Goal: Contribute content

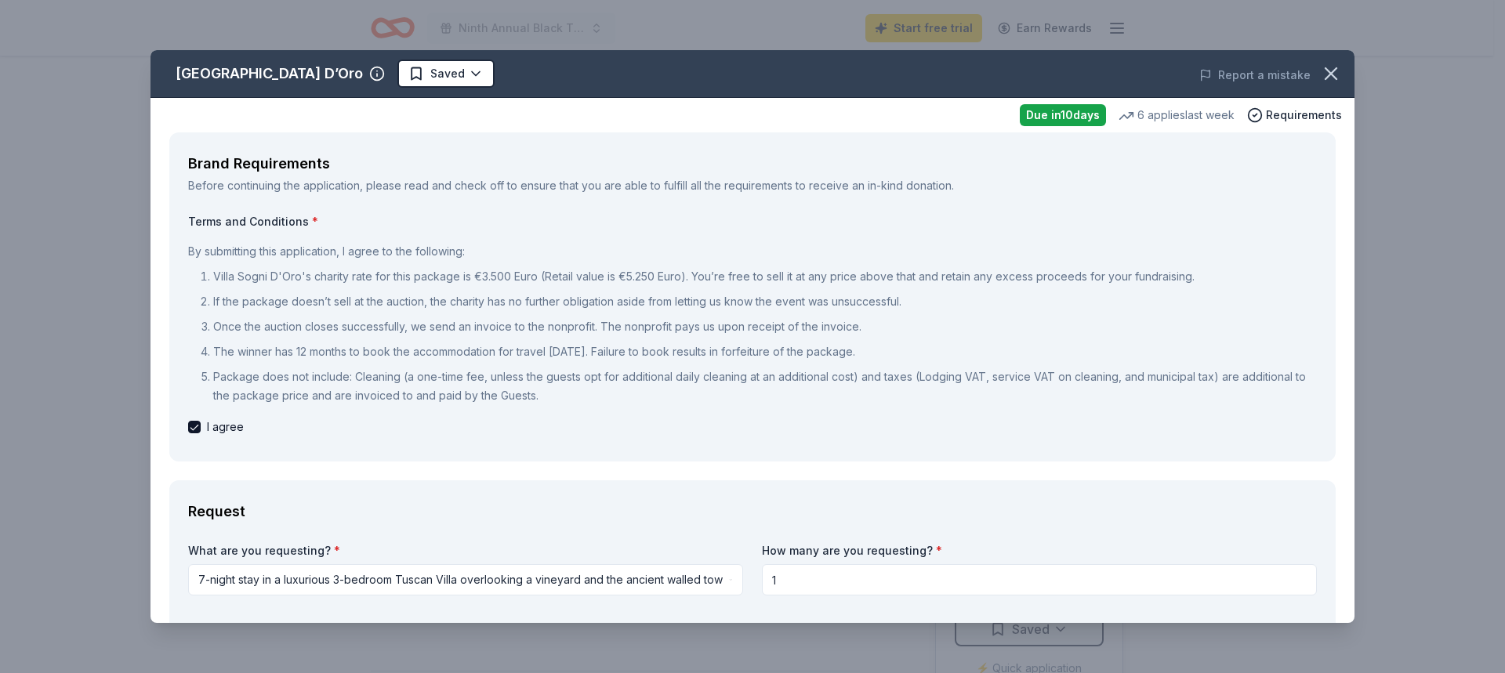
select select "liveAuction"
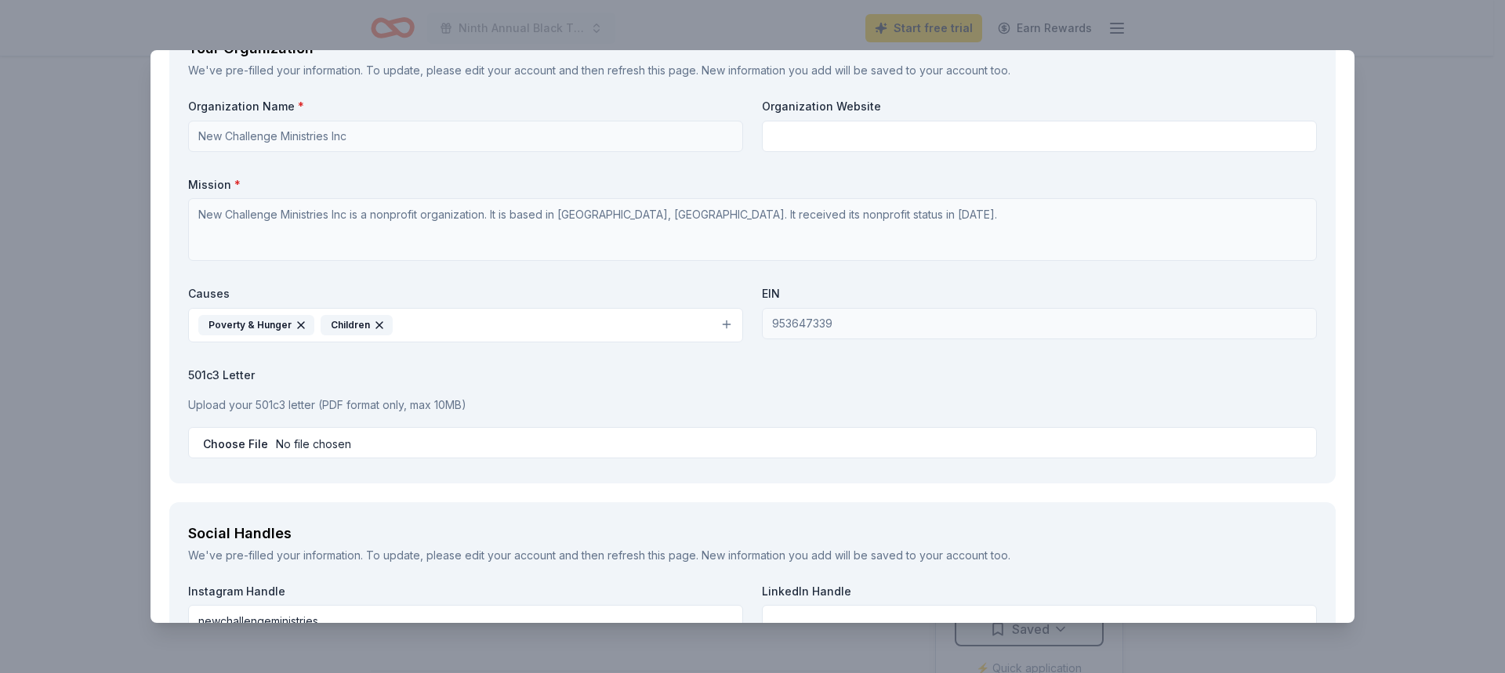
scroll to position [1725, 0]
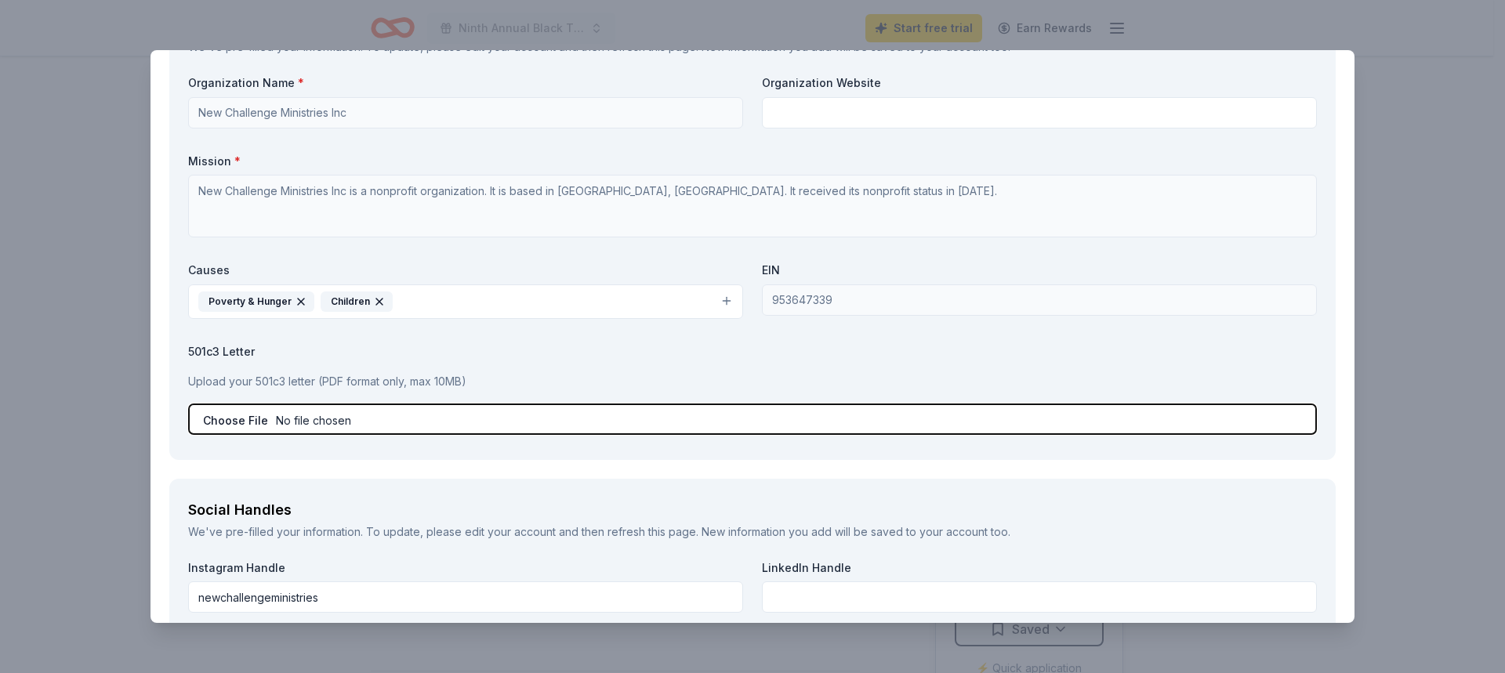
click at [294, 420] on input "file" at bounding box center [752, 419] width 1129 height 31
type input "C:\fakepath\501 c 3[71] ncm.pdf"
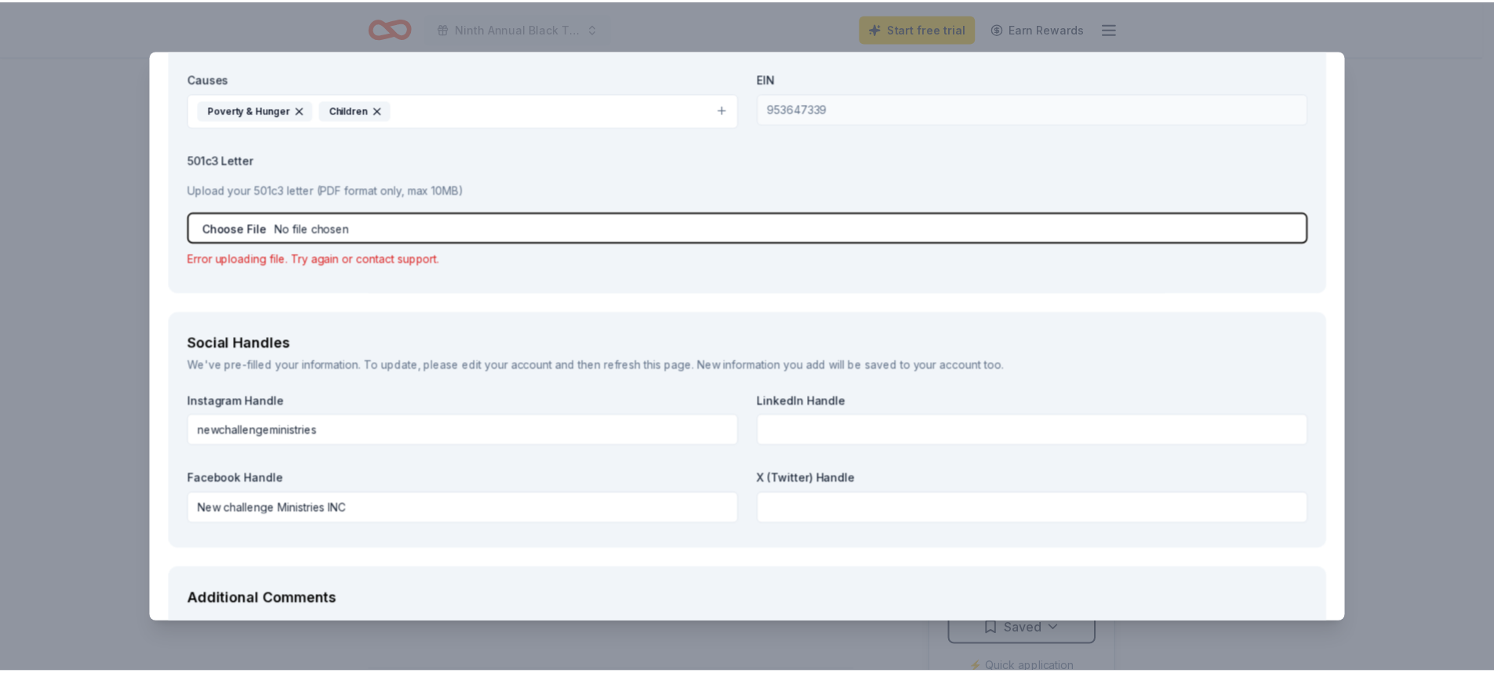
scroll to position [2115, 0]
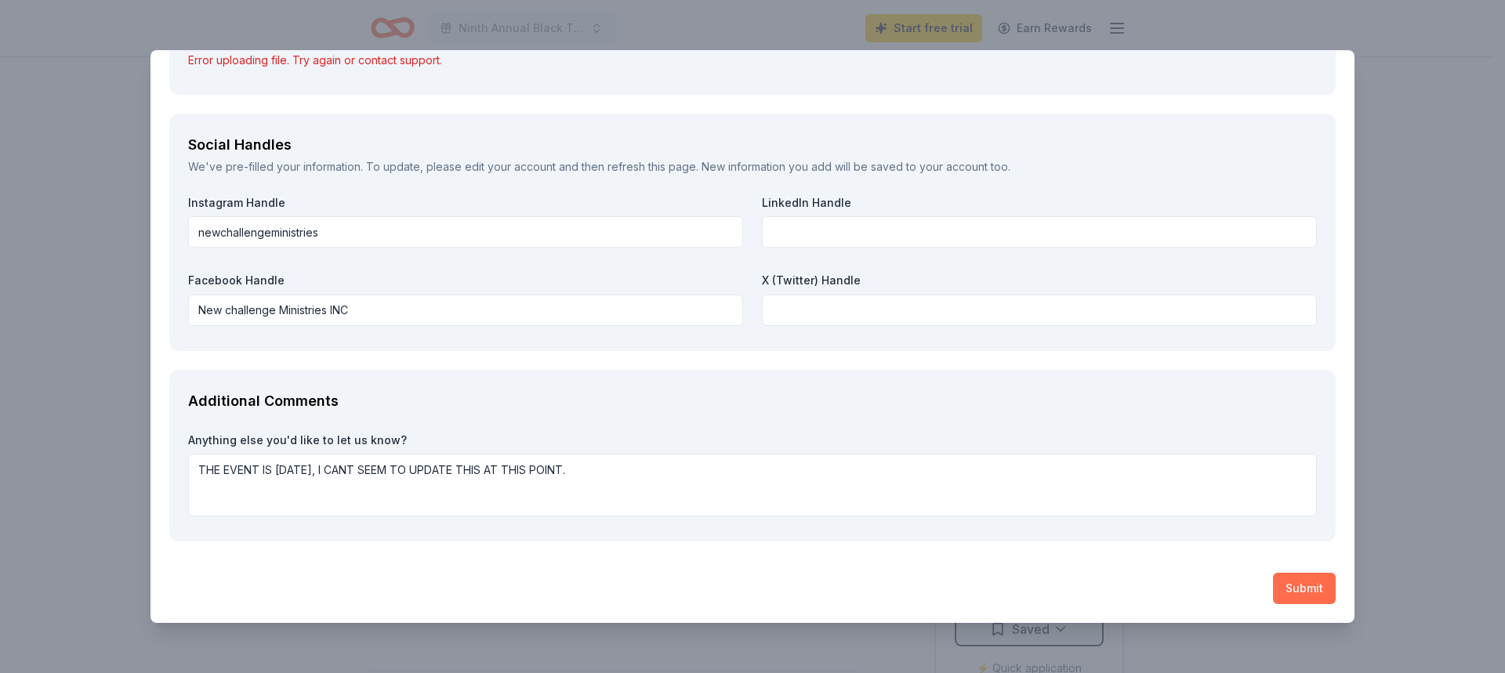
click at [1303, 590] on button "Submit" at bounding box center [1304, 588] width 63 height 31
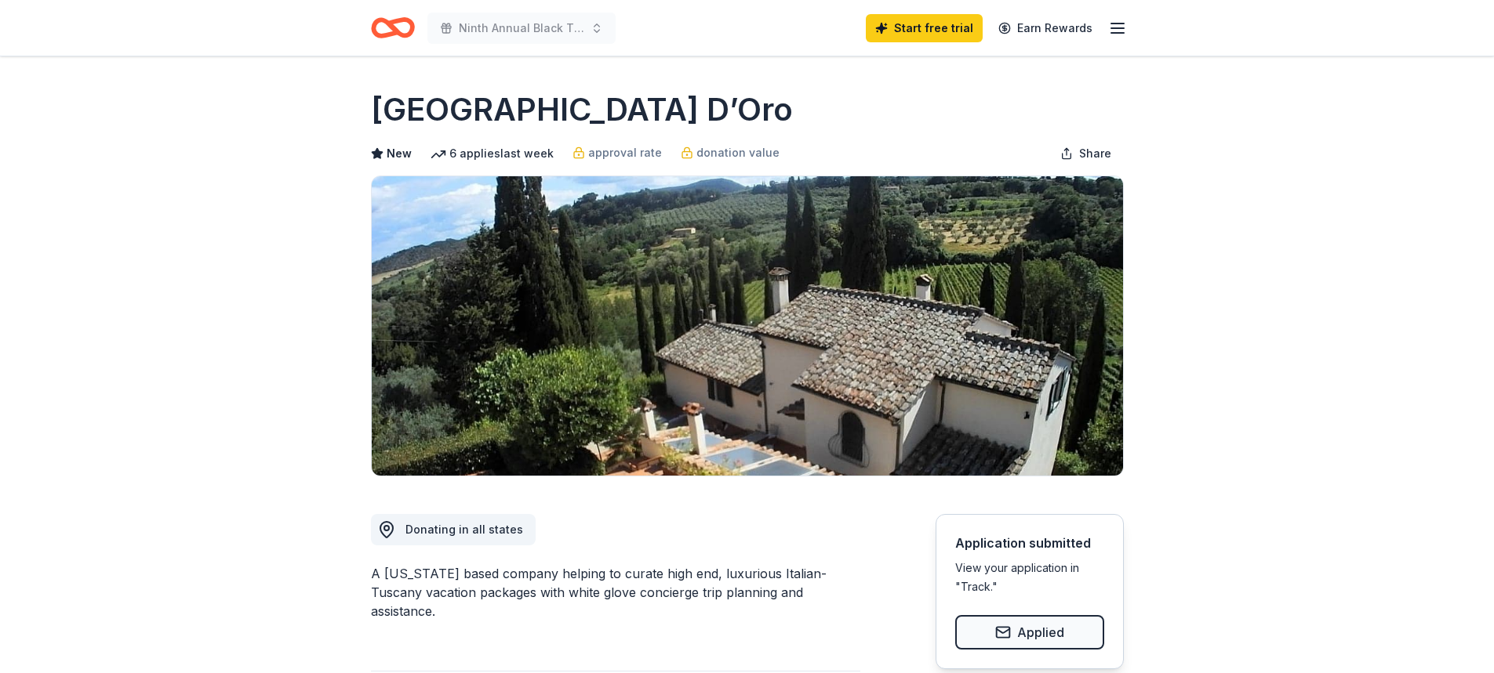
drag, startPoint x: 352, startPoint y: 85, endPoint x: 665, endPoint y: 120, distance: 314.8
drag, startPoint x: 638, startPoint y: 111, endPoint x: 300, endPoint y: 112, distance: 337.9
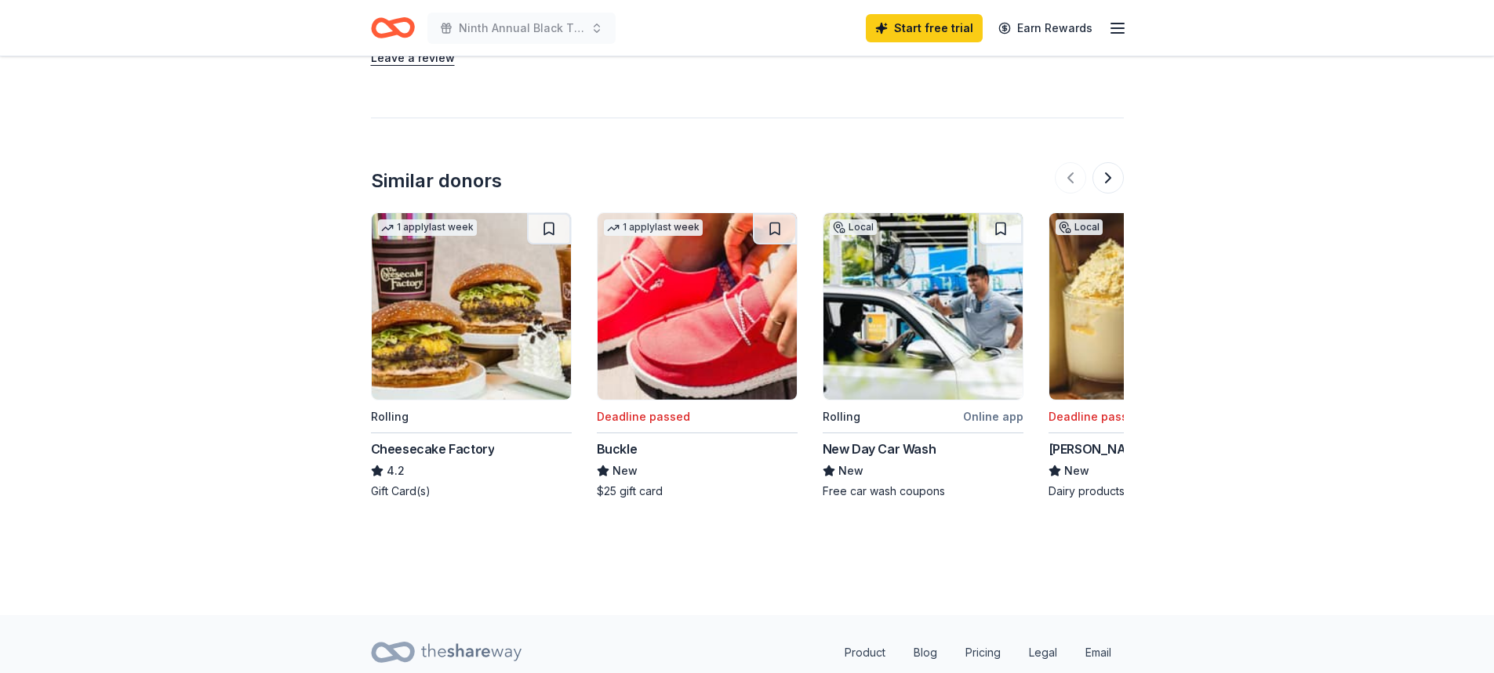
scroll to position [1646, 0]
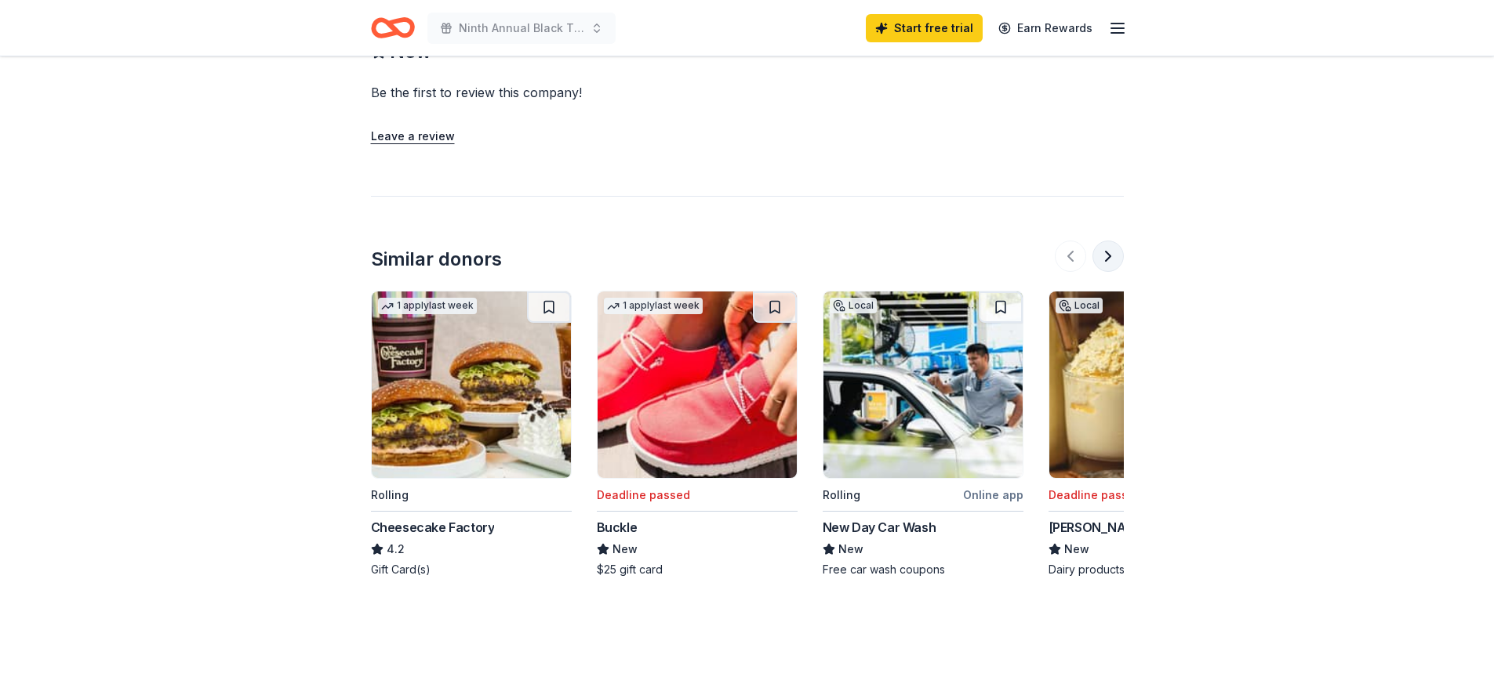
click at [1098, 241] on button at bounding box center [1107, 256] width 31 height 31
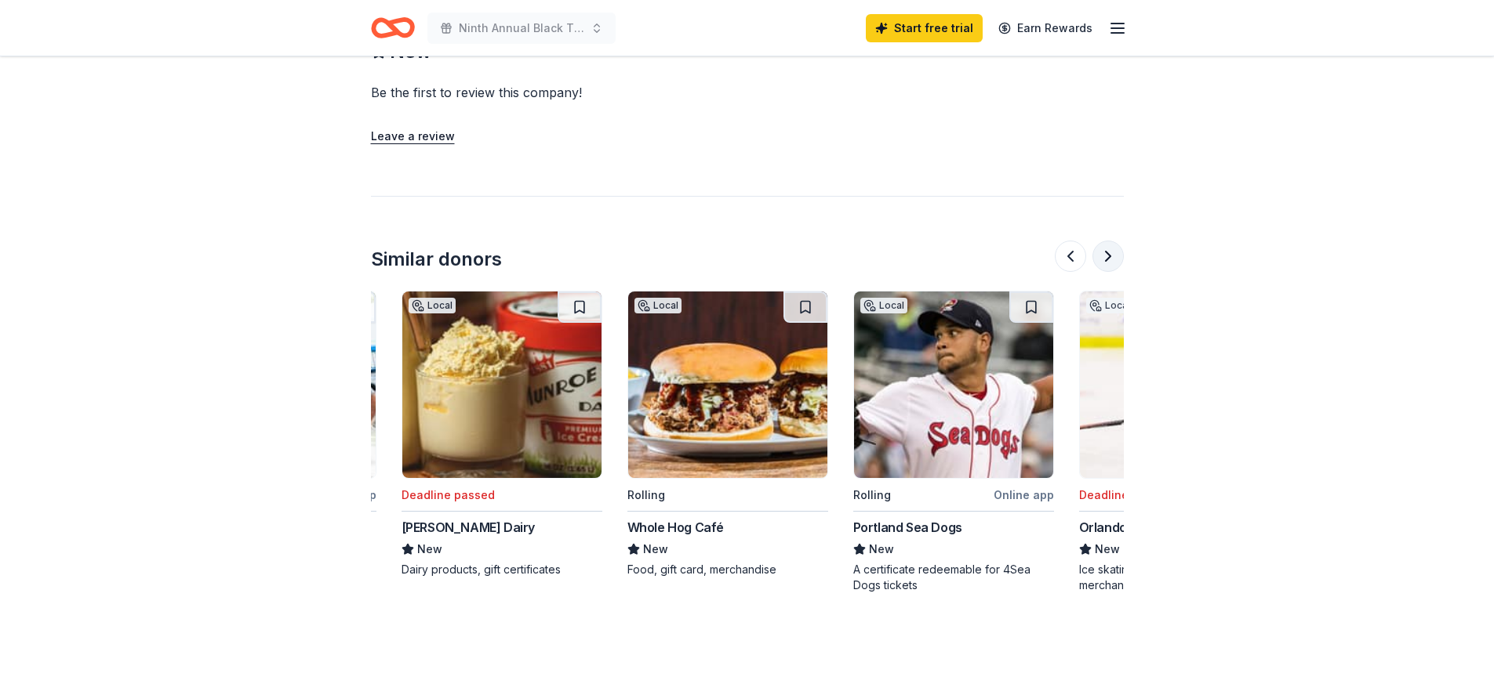
scroll to position [0, 677]
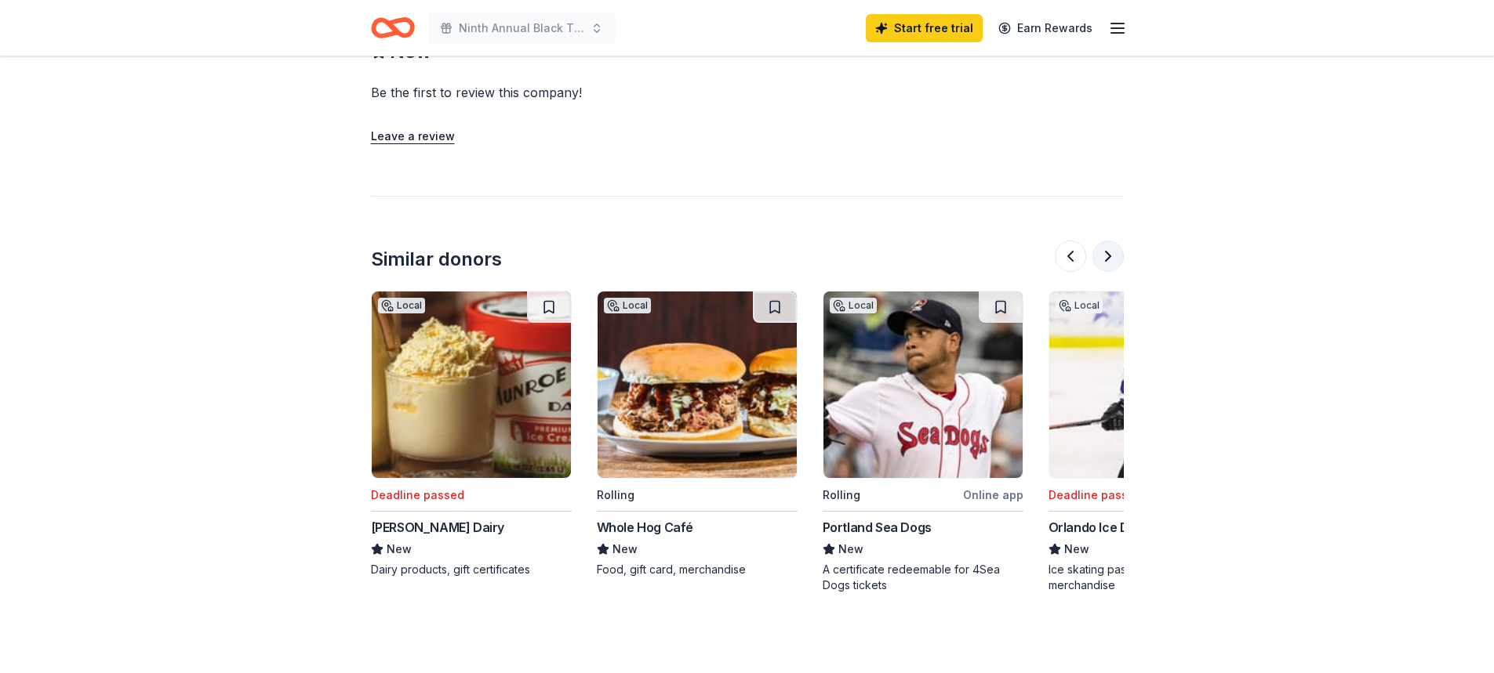
click at [1098, 241] on button at bounding box center [1107, 256] width 31 height 31
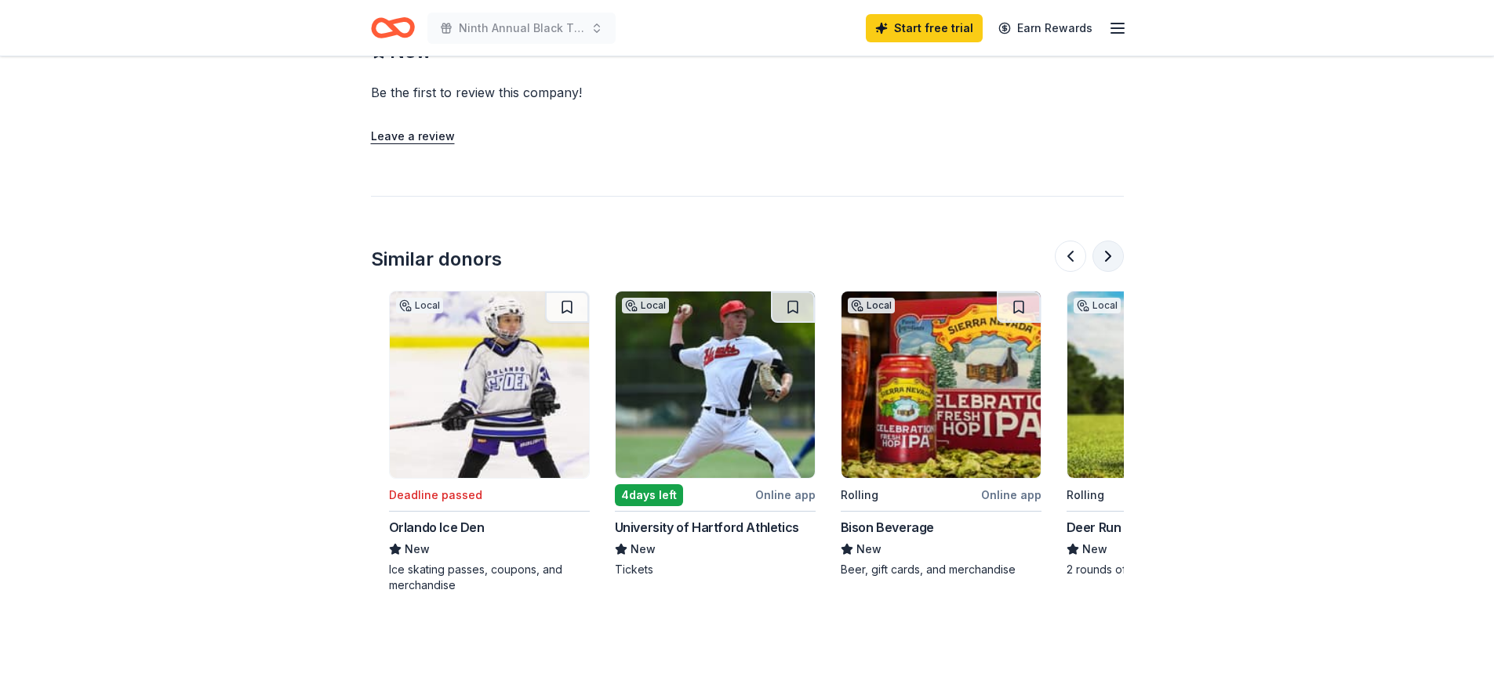
scroll to position [0, 1355]
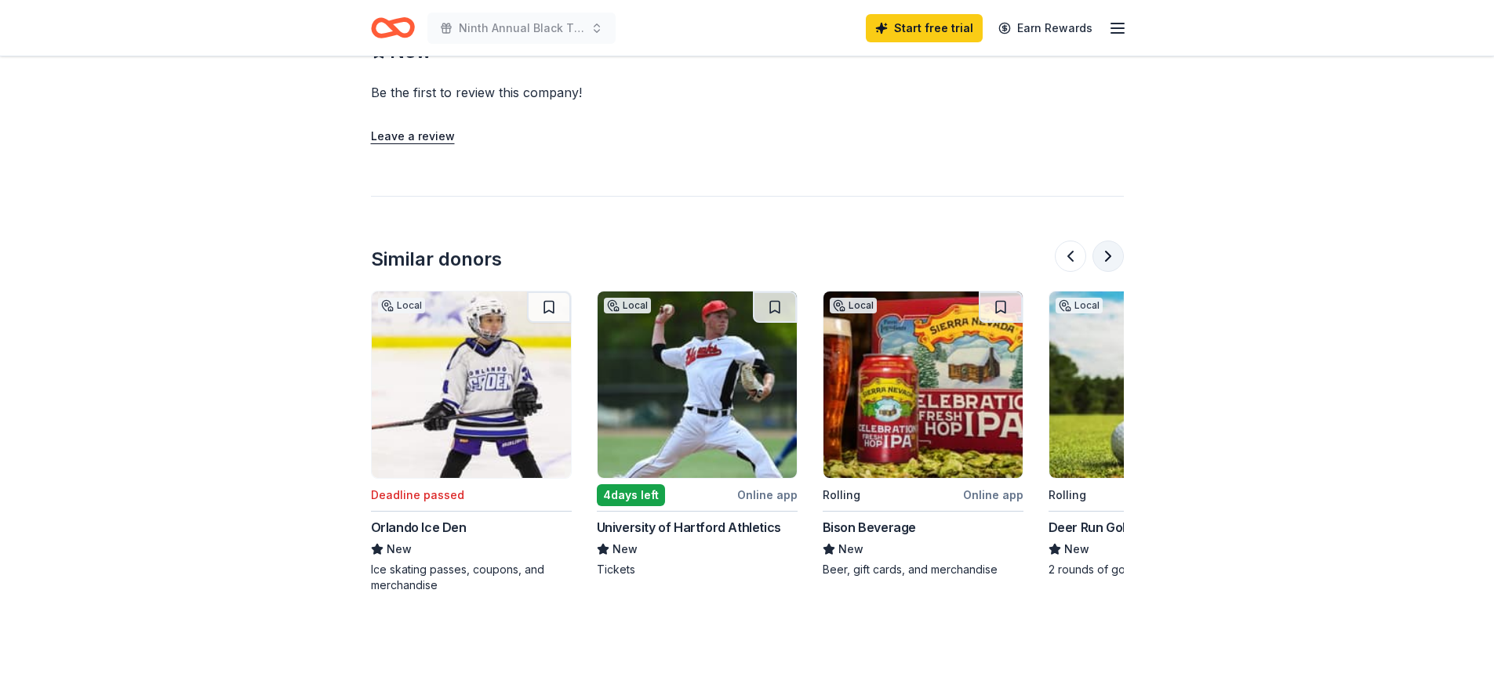
click at [1098, 241] on button at bounding box center [1107, 256] width 31 height 31
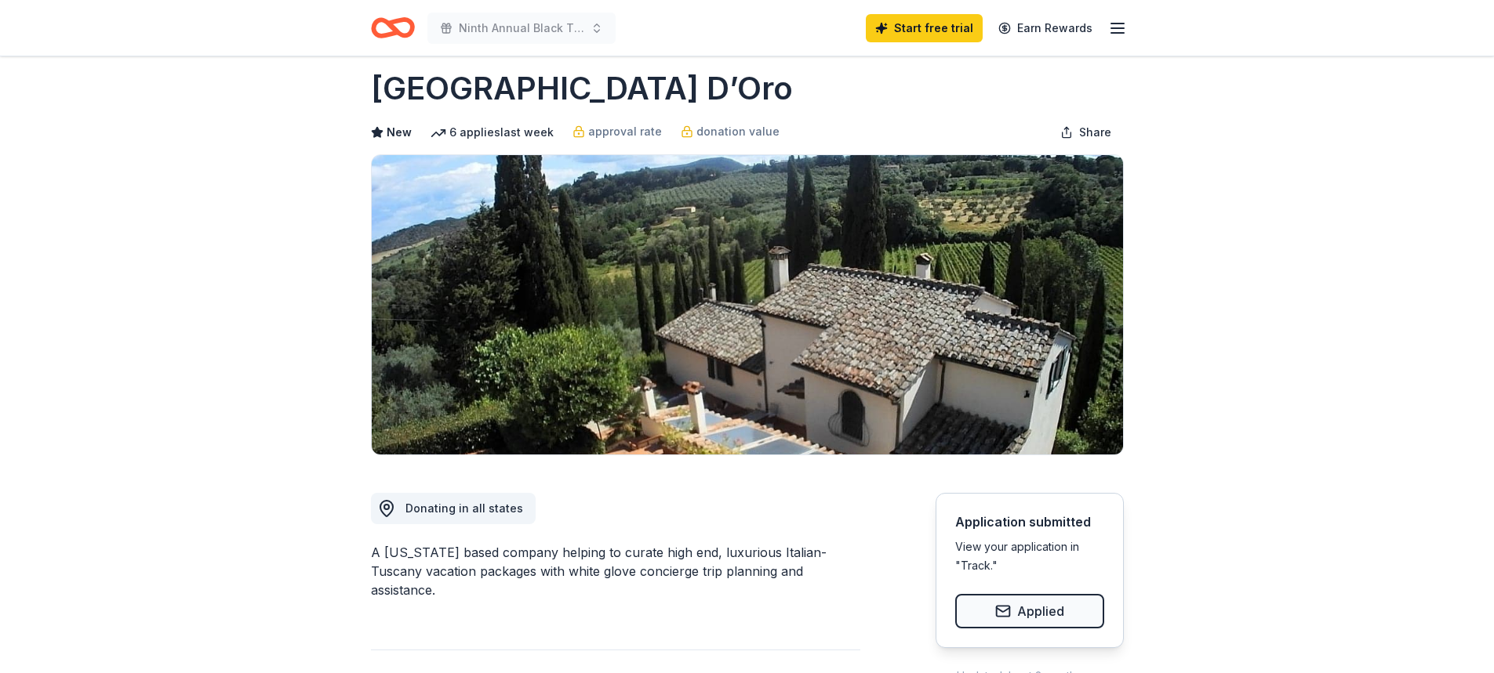
scroll to position [0, 0]
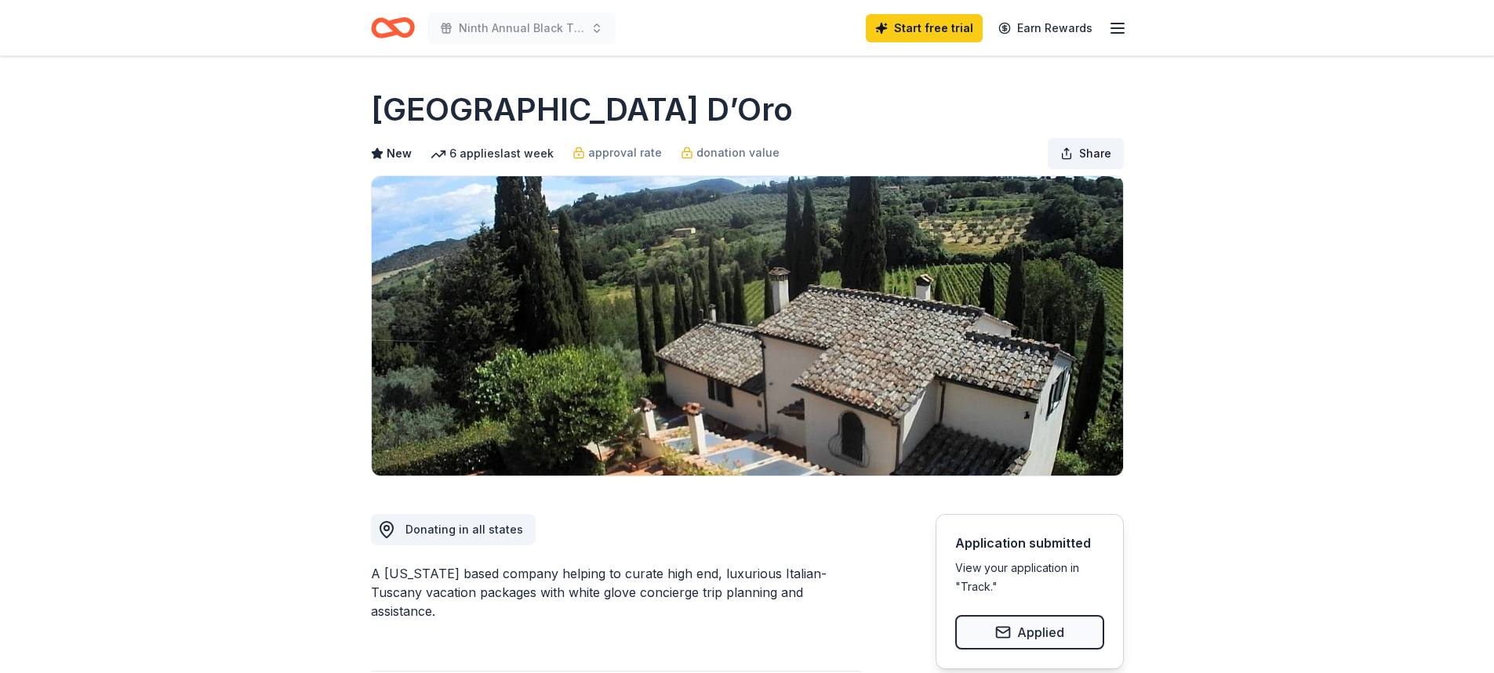
click at [1065, 150] on button "Share" at bounding box center [1085, 153] width 76 height 31
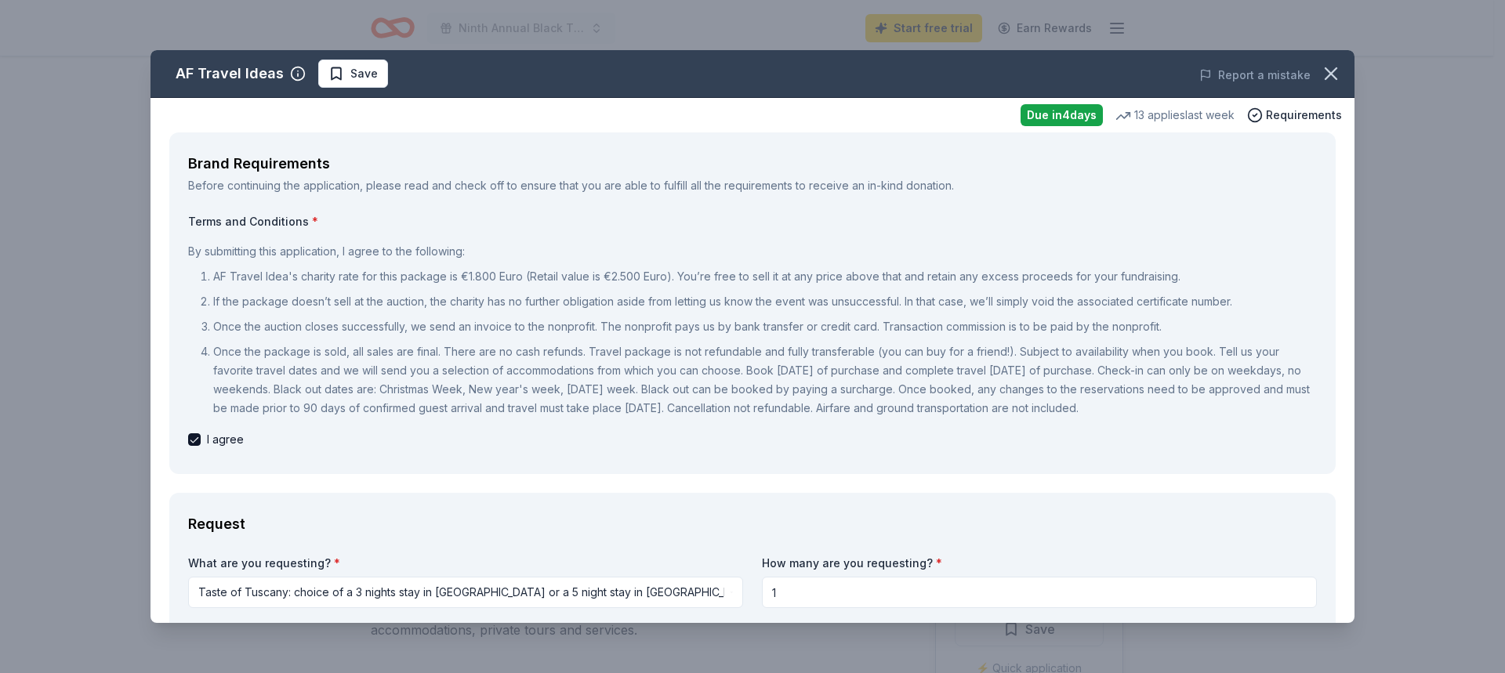
select select "liveAuction"
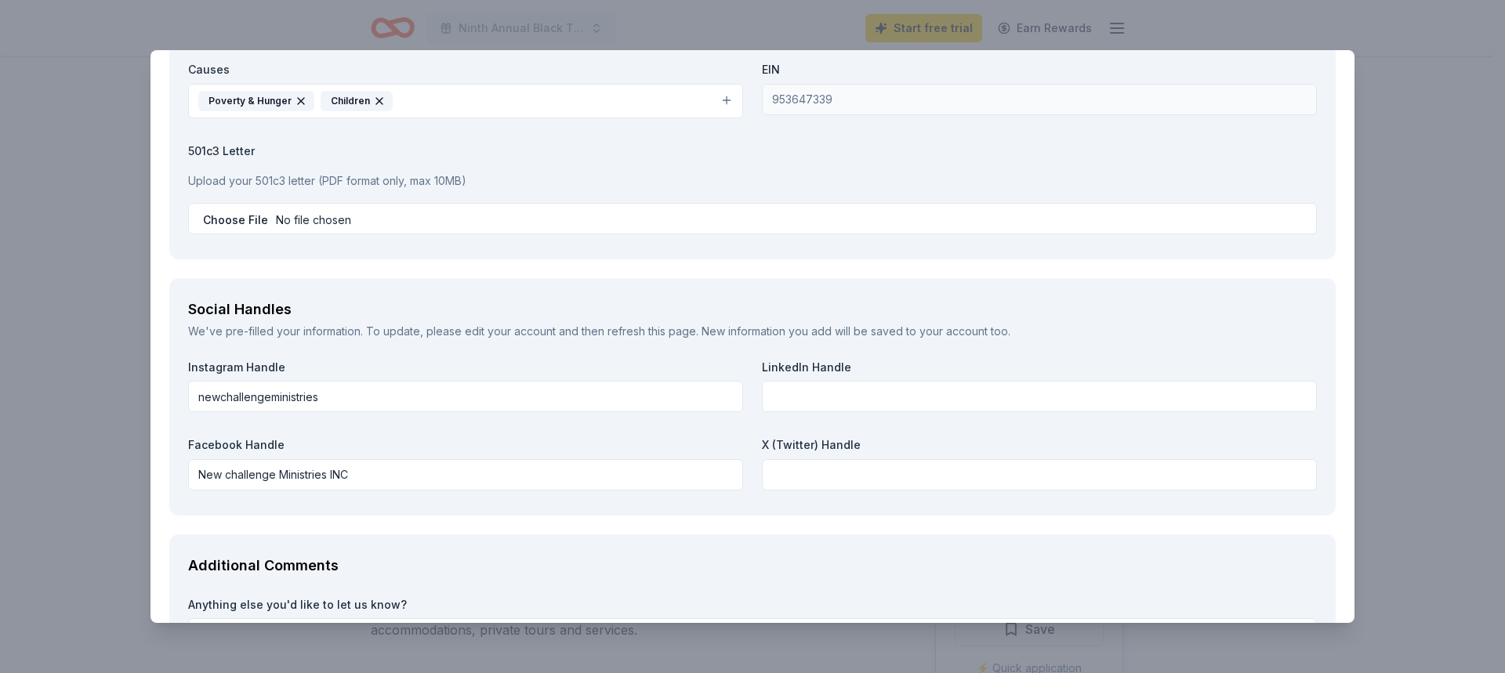
scroll to position [1937, 0]
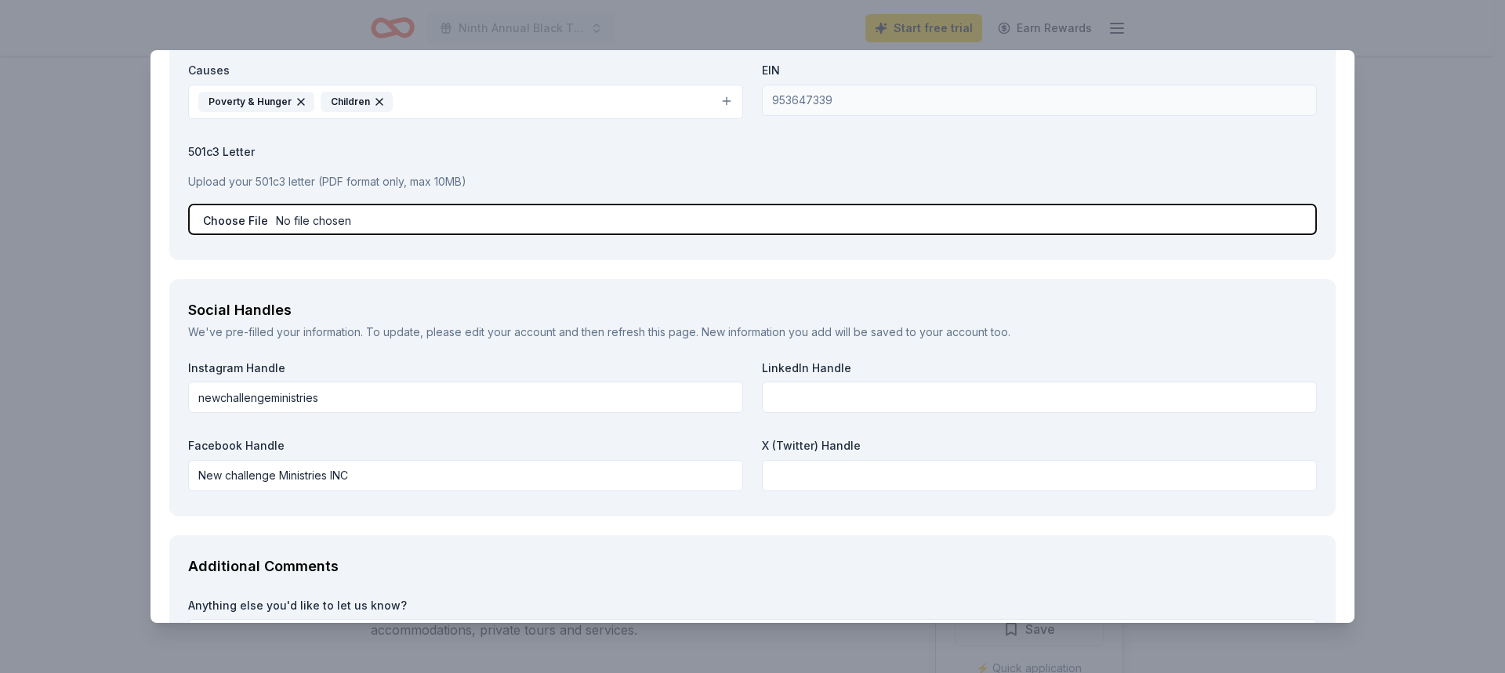
click at [253, 216] on input "file" at bounding box center [752, 219] width 1129 height 31
type input "C:\fakepath\501 c 3[71] ncm.pdf"
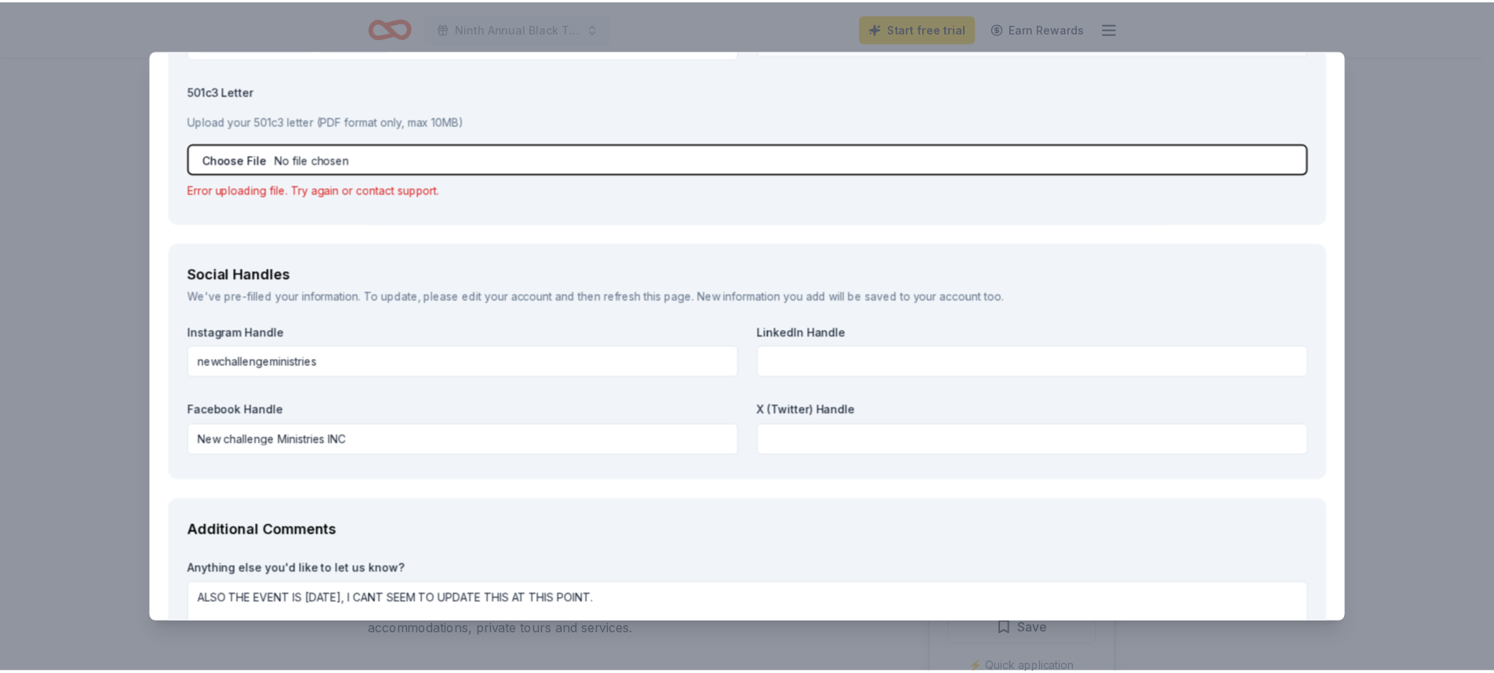
scroll to position [2128, 0]
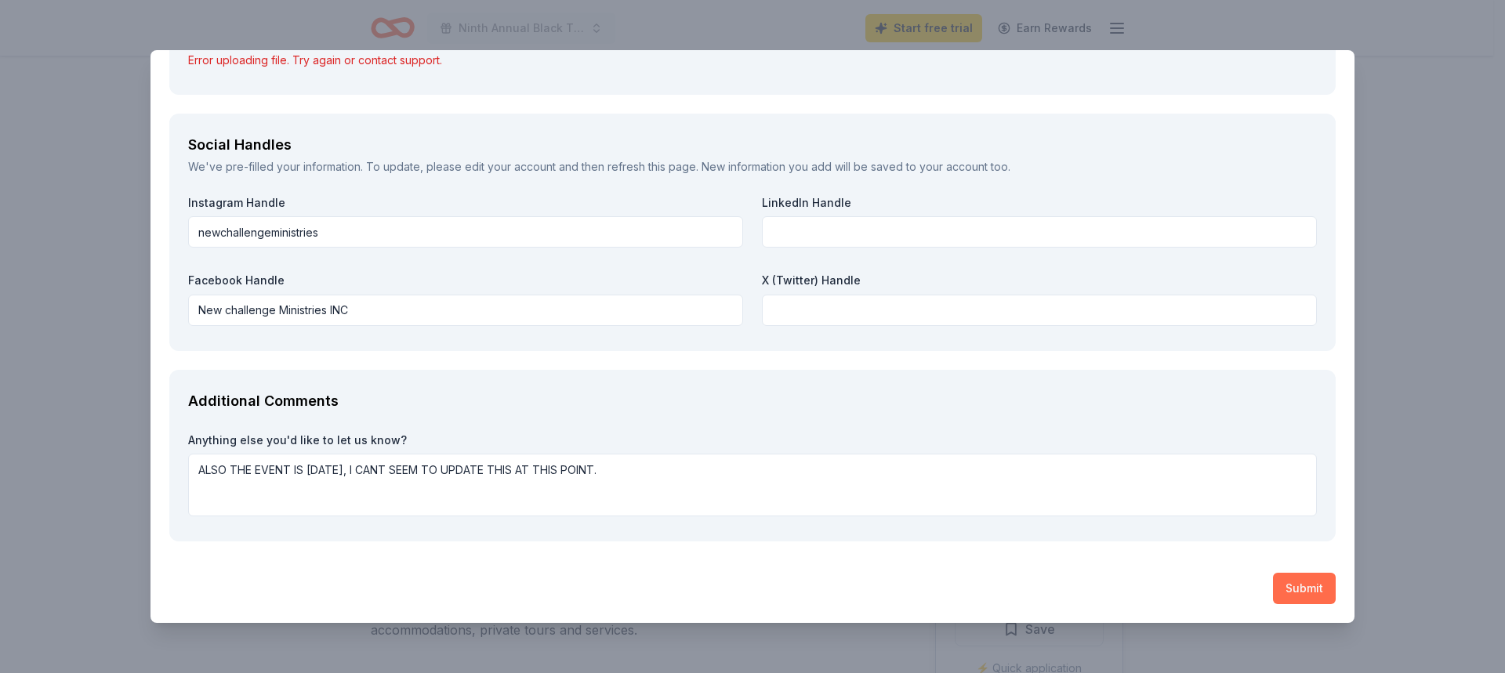
click at [1276, 586] on button "Submit" at bounding box center [1304, 588] width 63 height 31
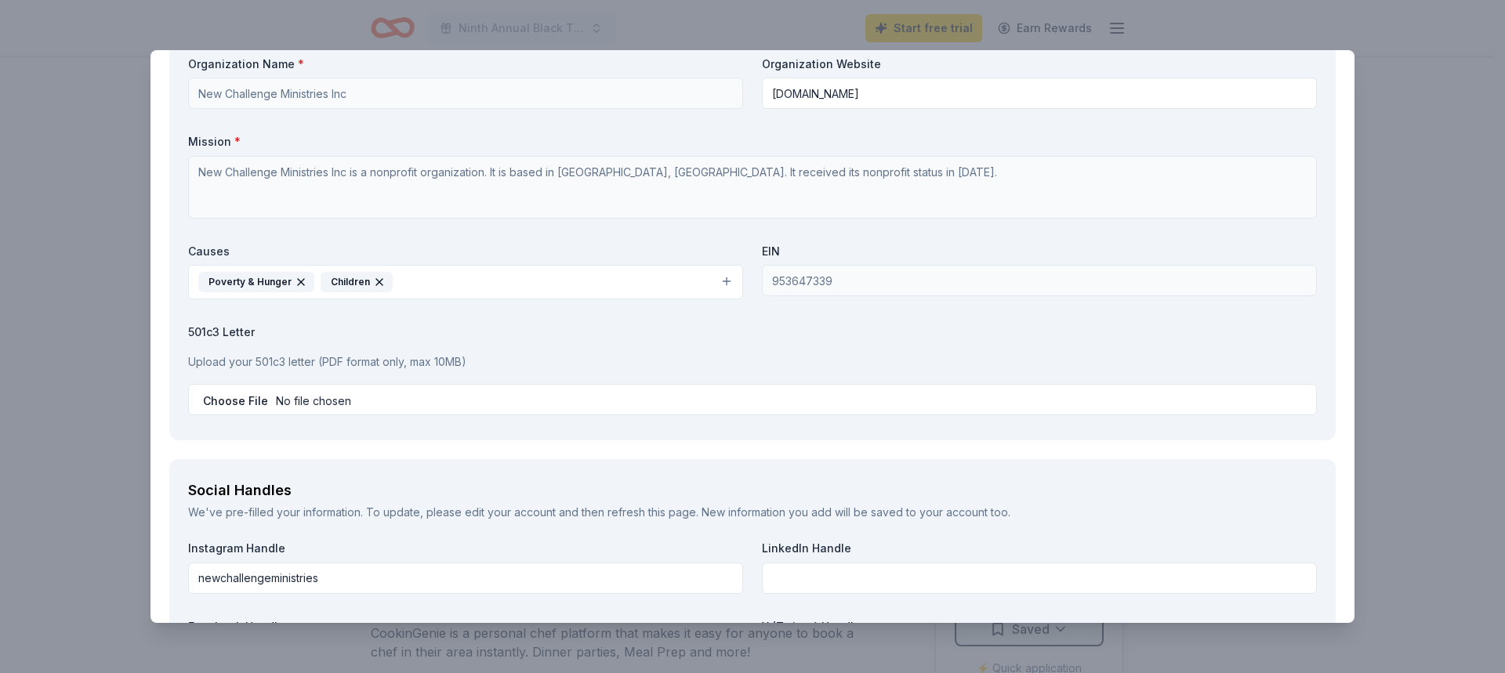
scroll to position [1568, 0]
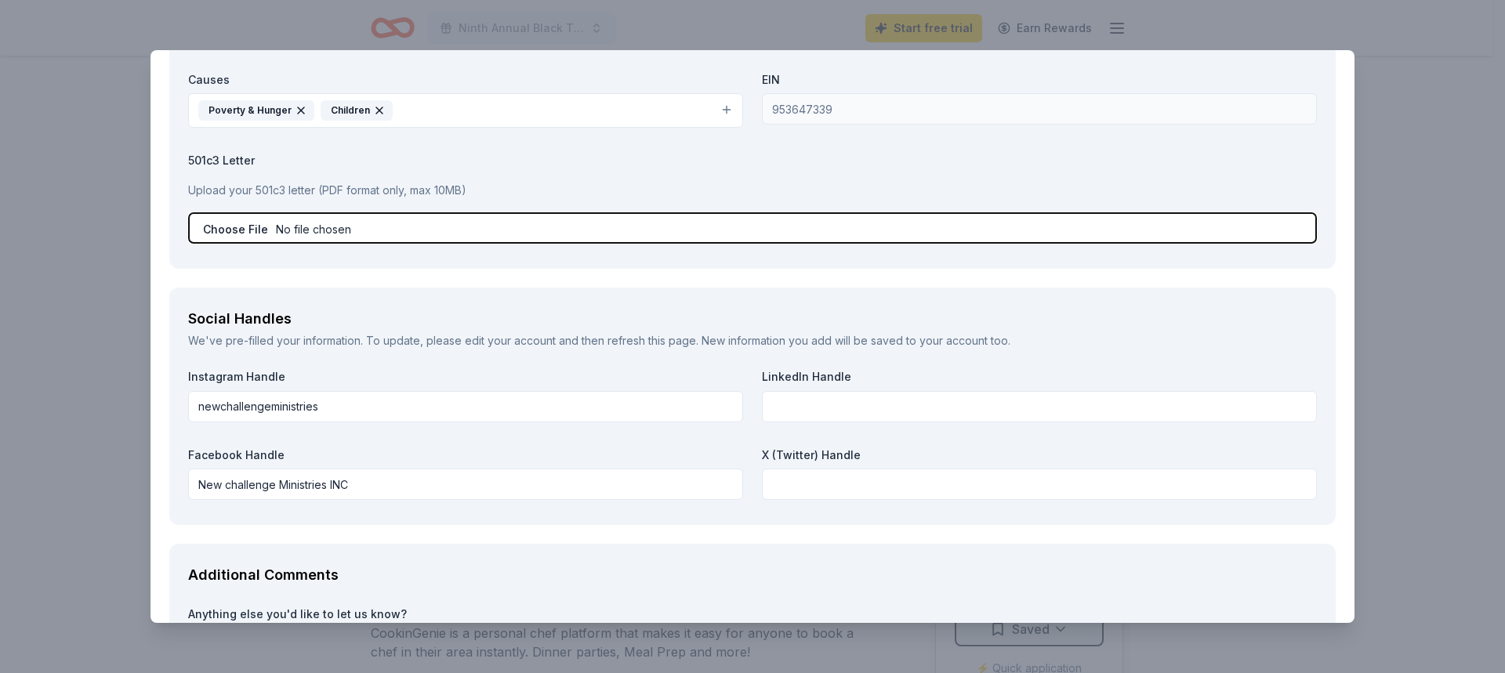
click at [346, 225] on input "file" at bounding box center [752, 227] width 1129 height 31
type input "C:\fakepath\501 c 3[71] ncm.pdf"
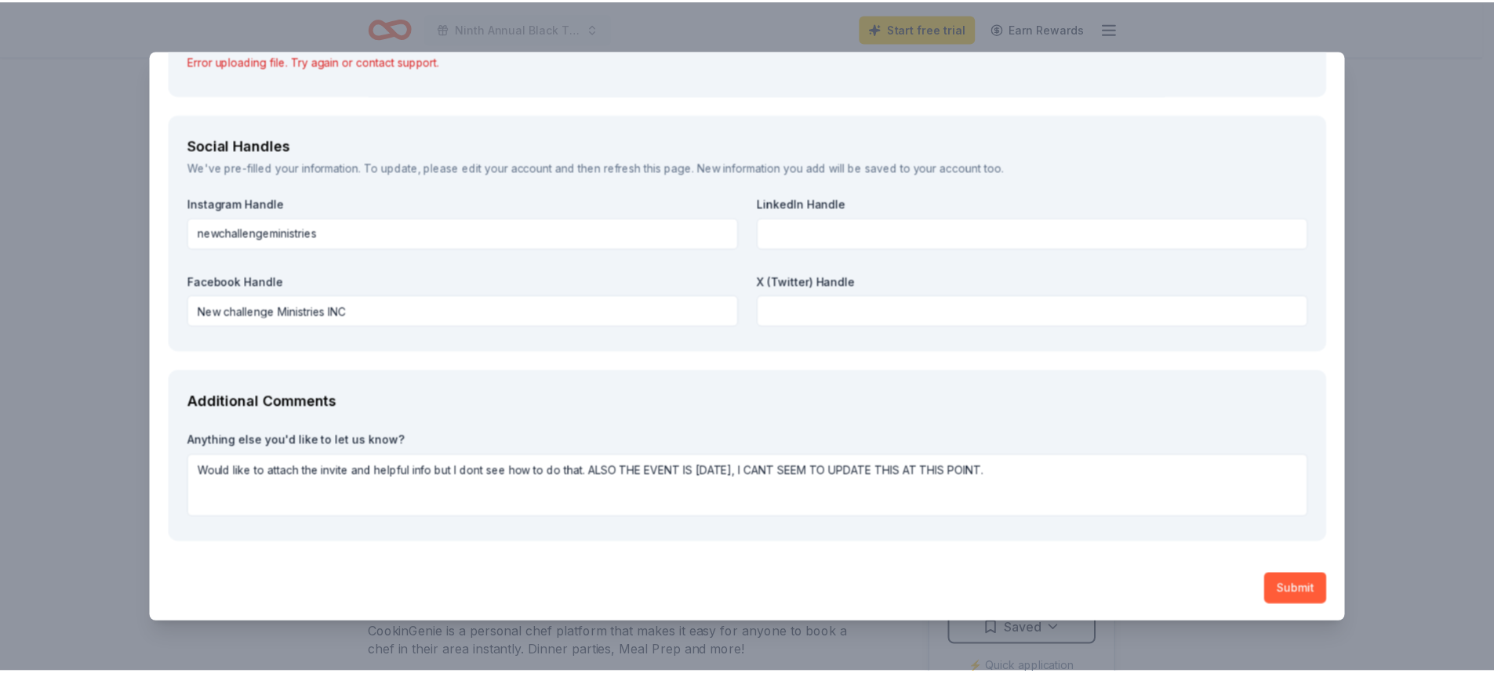
scroll to position [1768, 0]
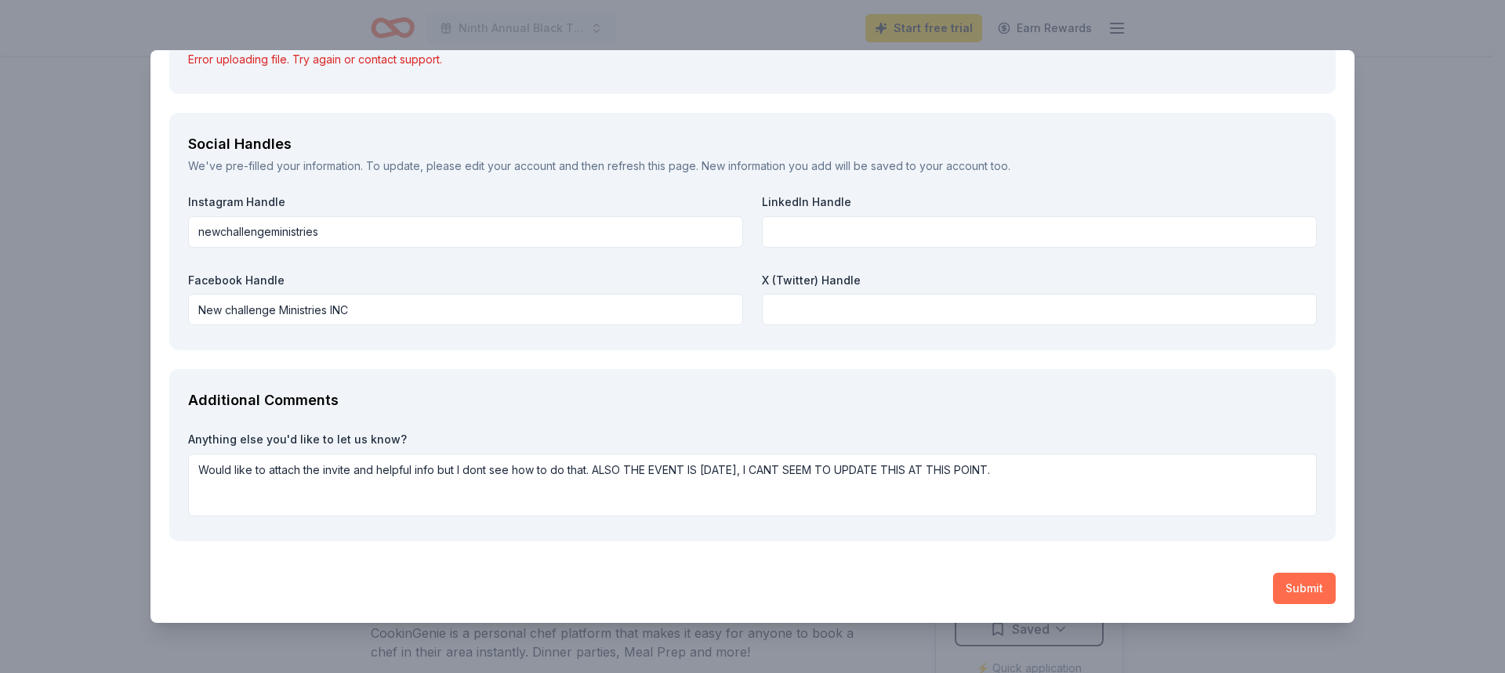
click at [1287, 585] on button "Submit" at bounding box center [1304, 588] width 63 height 31
